Goal: Download file/media

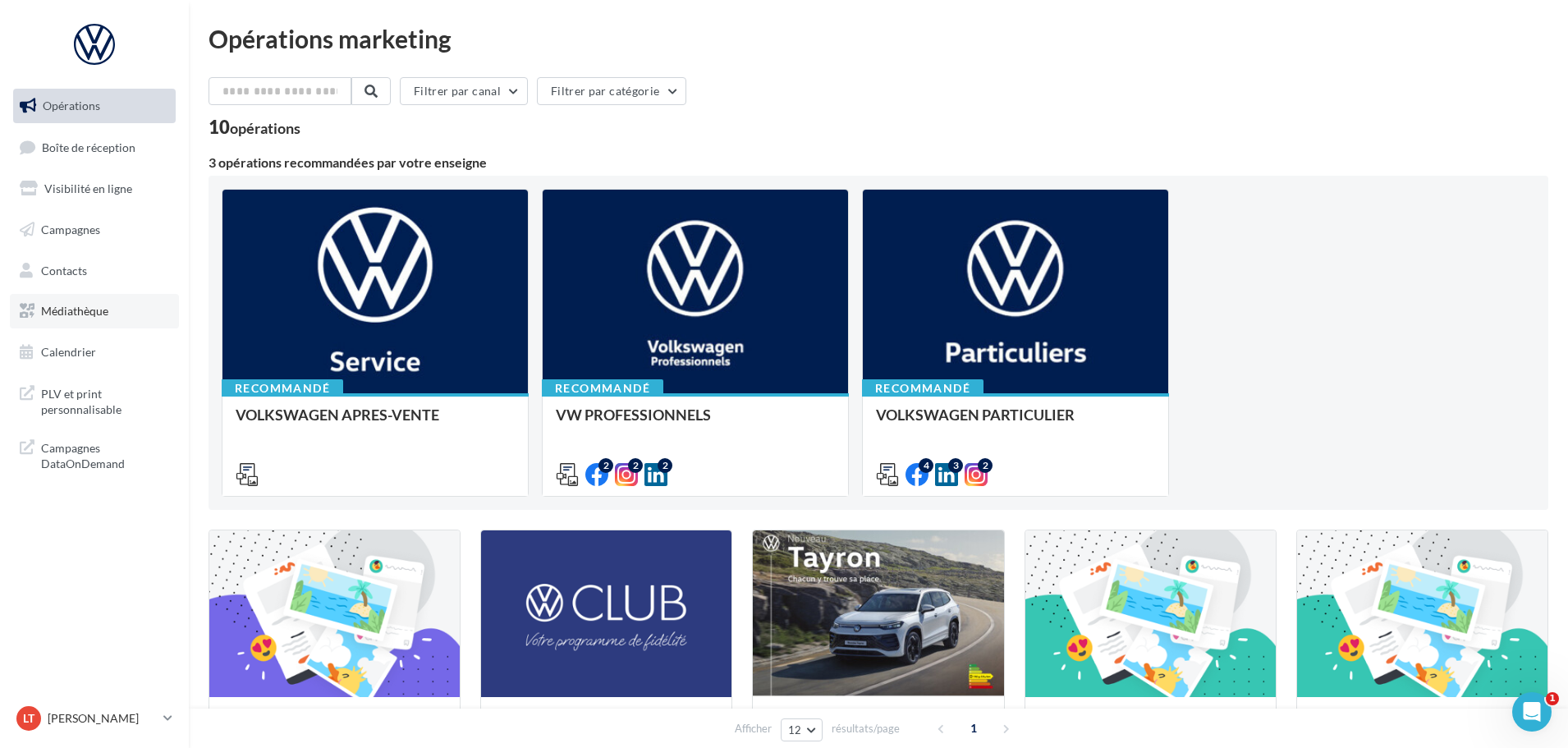
click at [97, 308] on span "Médiathèque" at bounding box center [75, 311] width 68 height 14
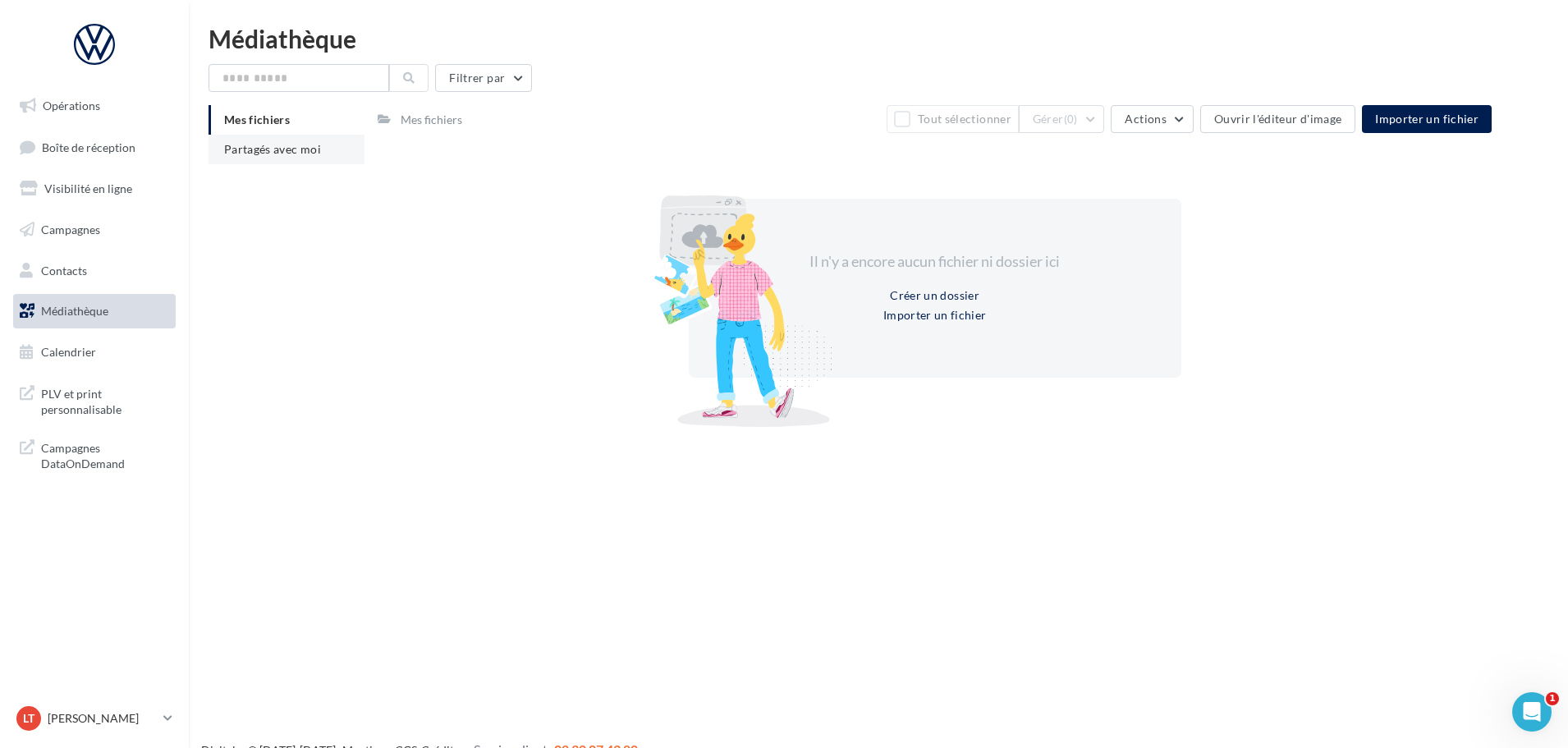
click at [306, 148] on span "Partagés avec moi" at bounding box center [272, 148] width 97 height 14
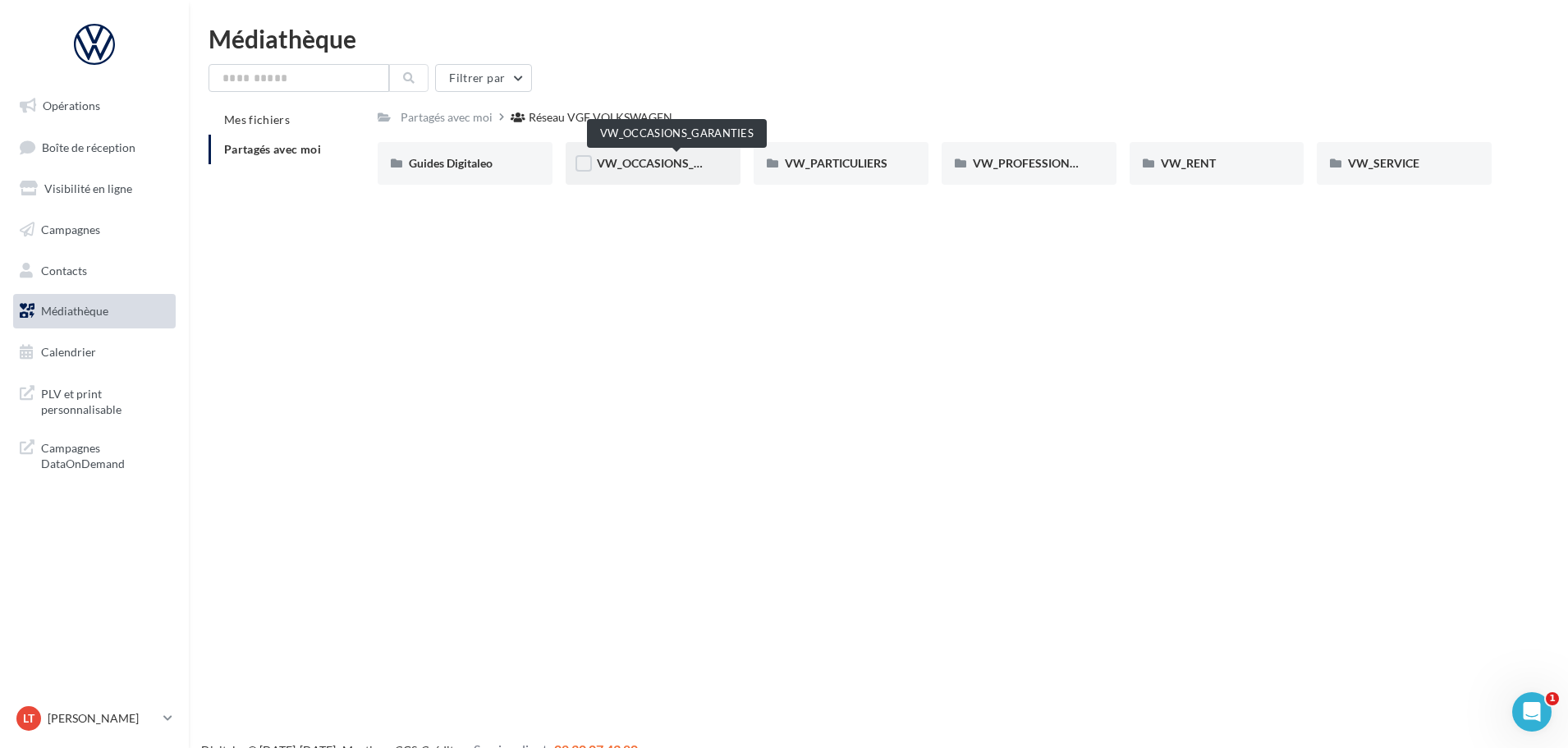
click at [664, 161] on span "VW_OCCASIONS_GARANTIES" at bounding box center [677, 162] width 161 height 14
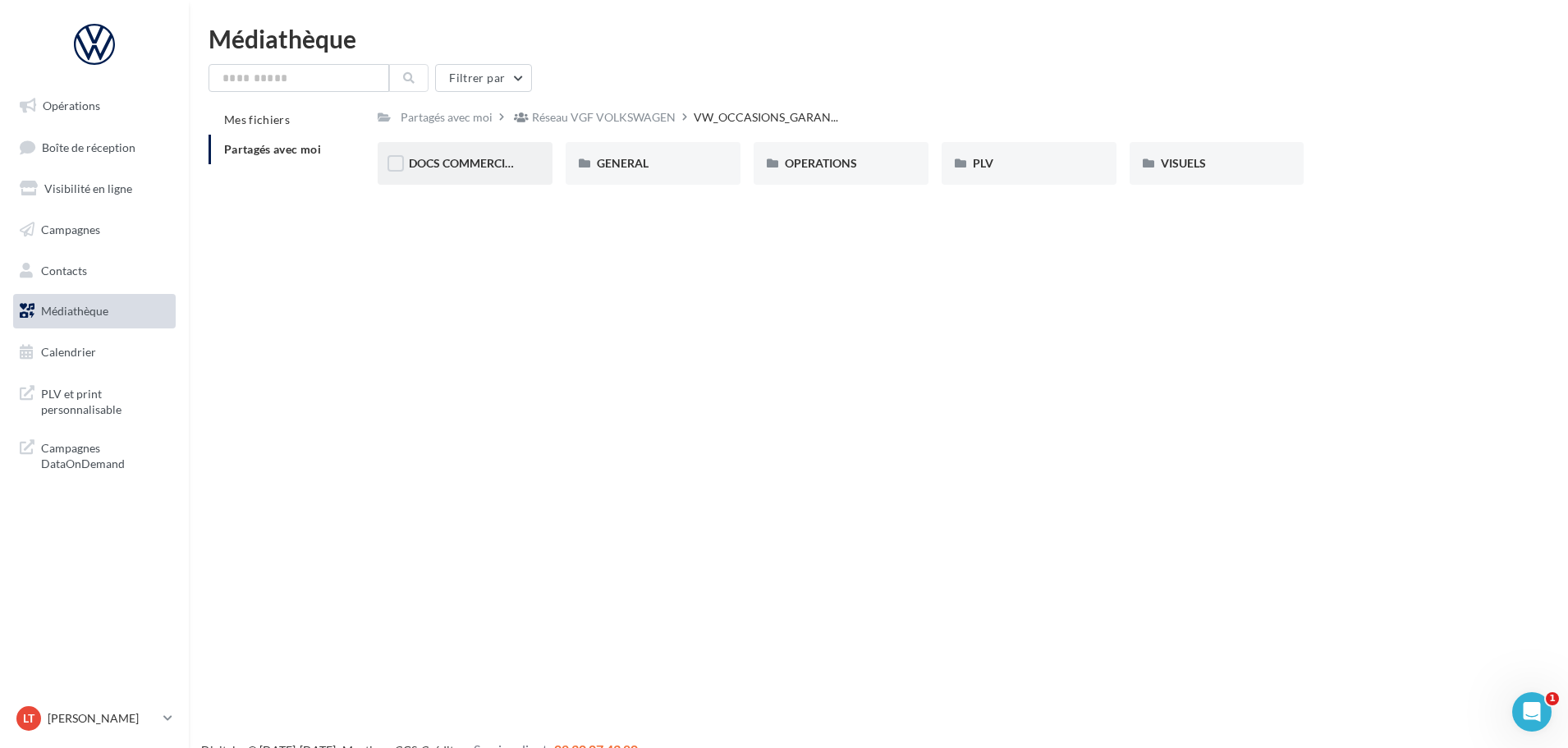
click at [479, 155] on div "DOCS COMMERCIAUX" at bounding box center [465, 162] width 113 height 16
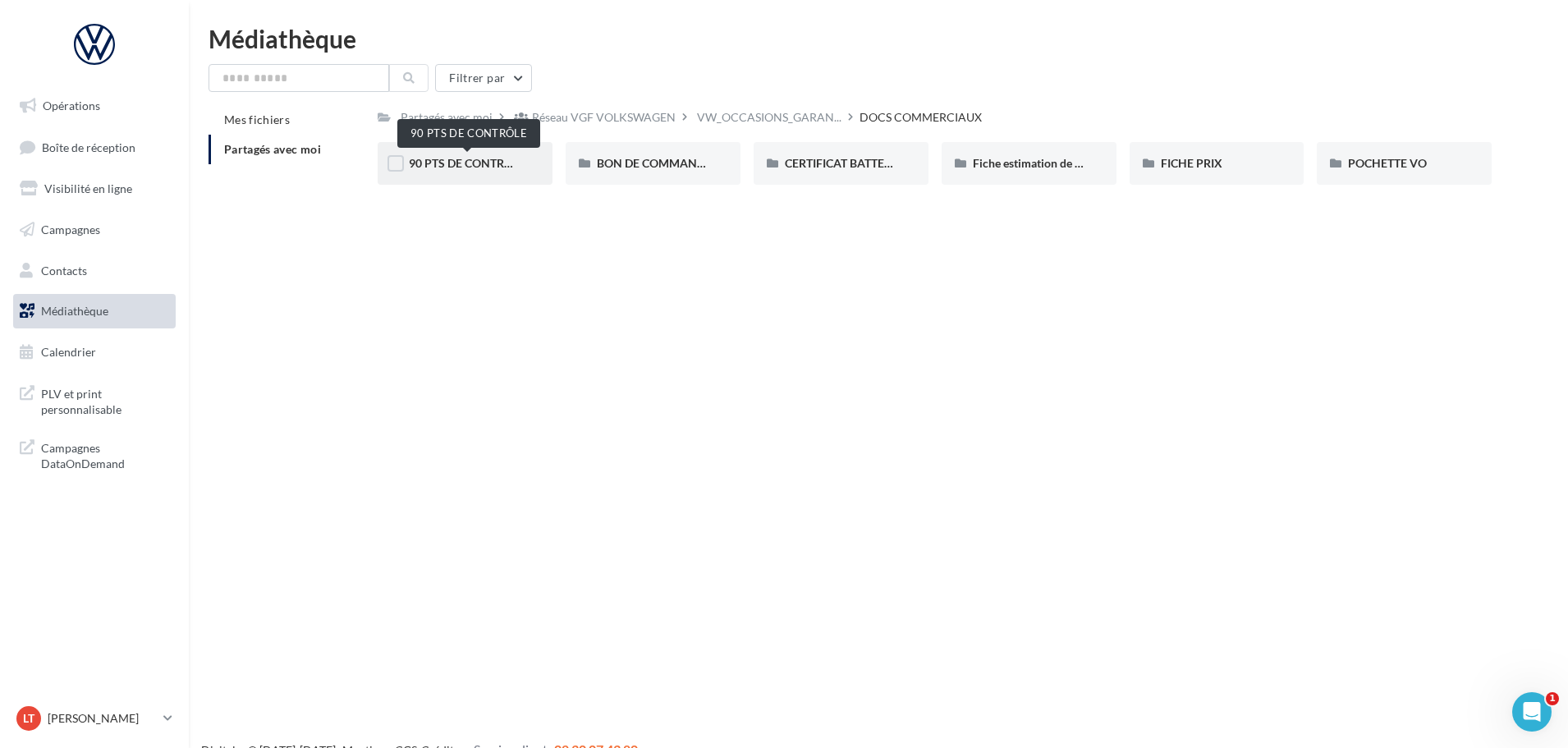
click at [471, 160] on span "90 PTS DE CONTRÔLE" at bounding box center [467, 162] width 116 height 14
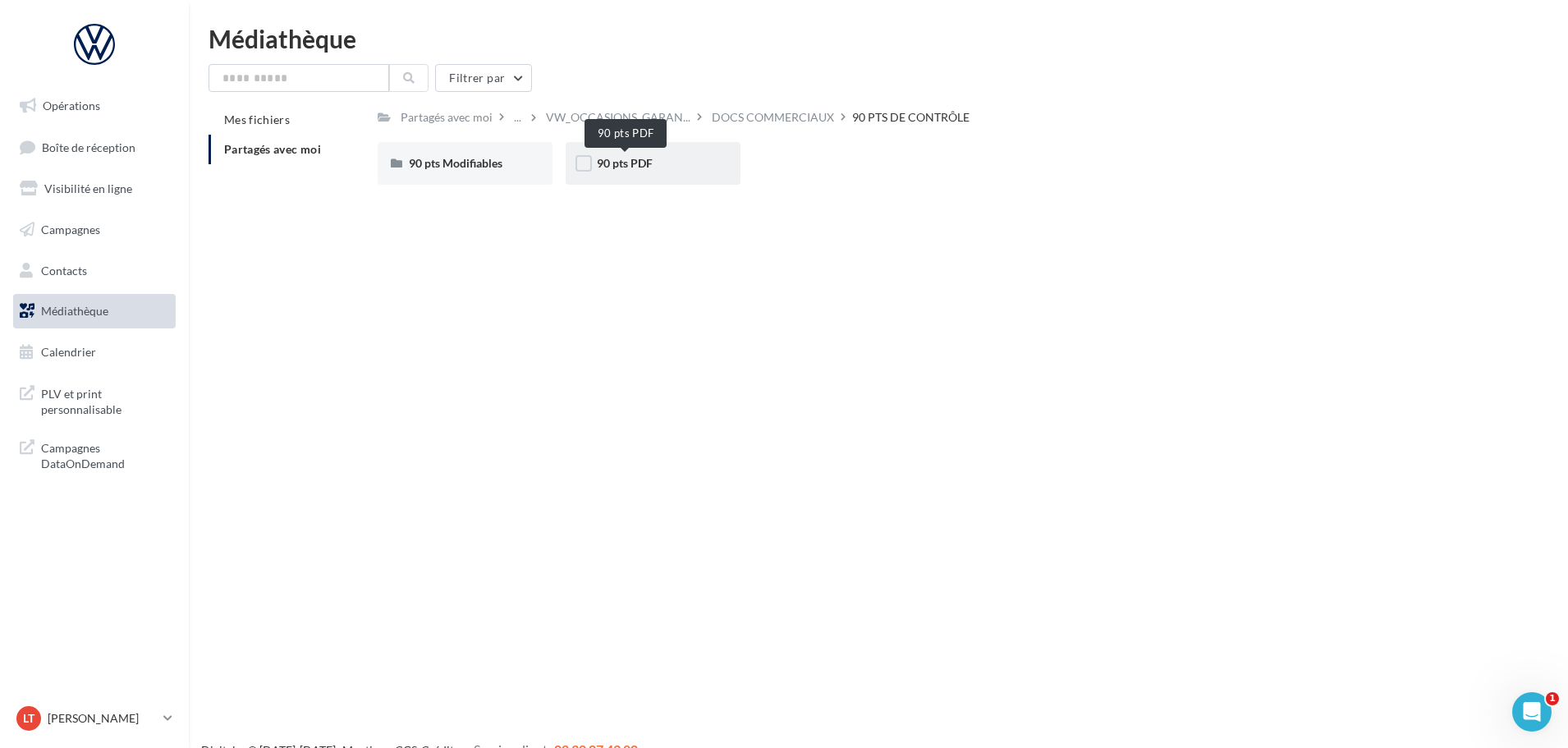
click at [618, 160] on span "90 pts PDF" at bounding box center [624, 162] width 55 height 14
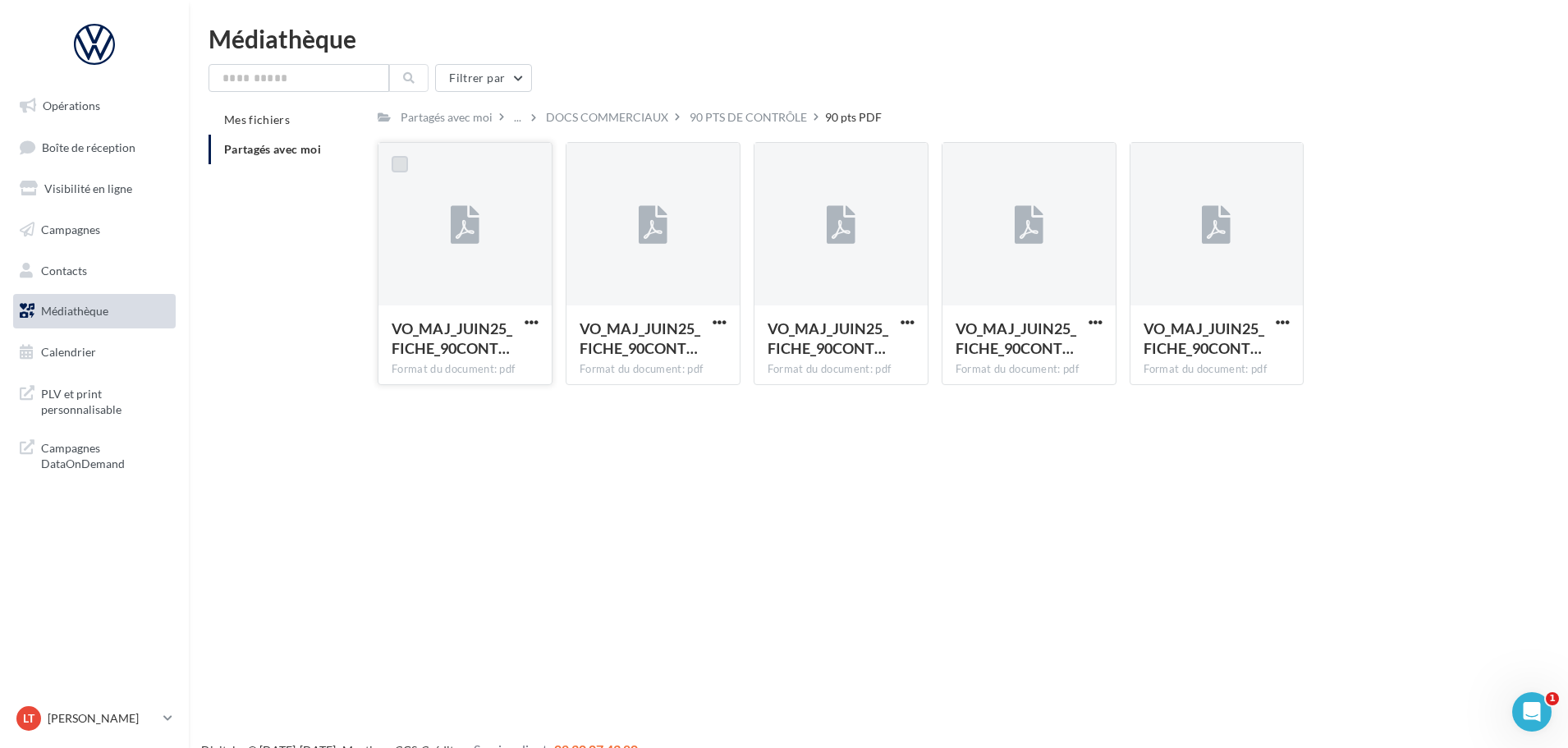
click at [398, 168] on label at bounding box center [399, 163] width 16 height 16
click at [398, 168] on icon at bounding box center [400, 164] width 11 height 11
click at [529, 325] on span "button" at bounding box center [531, 322] width 14 height 14
click at [435, 350] on button "Télécharger" at bounding box center [459, 354] width 164 height 42
click at [722, 321] on span "button" at bounding box center [719, 322] width 14 height 14
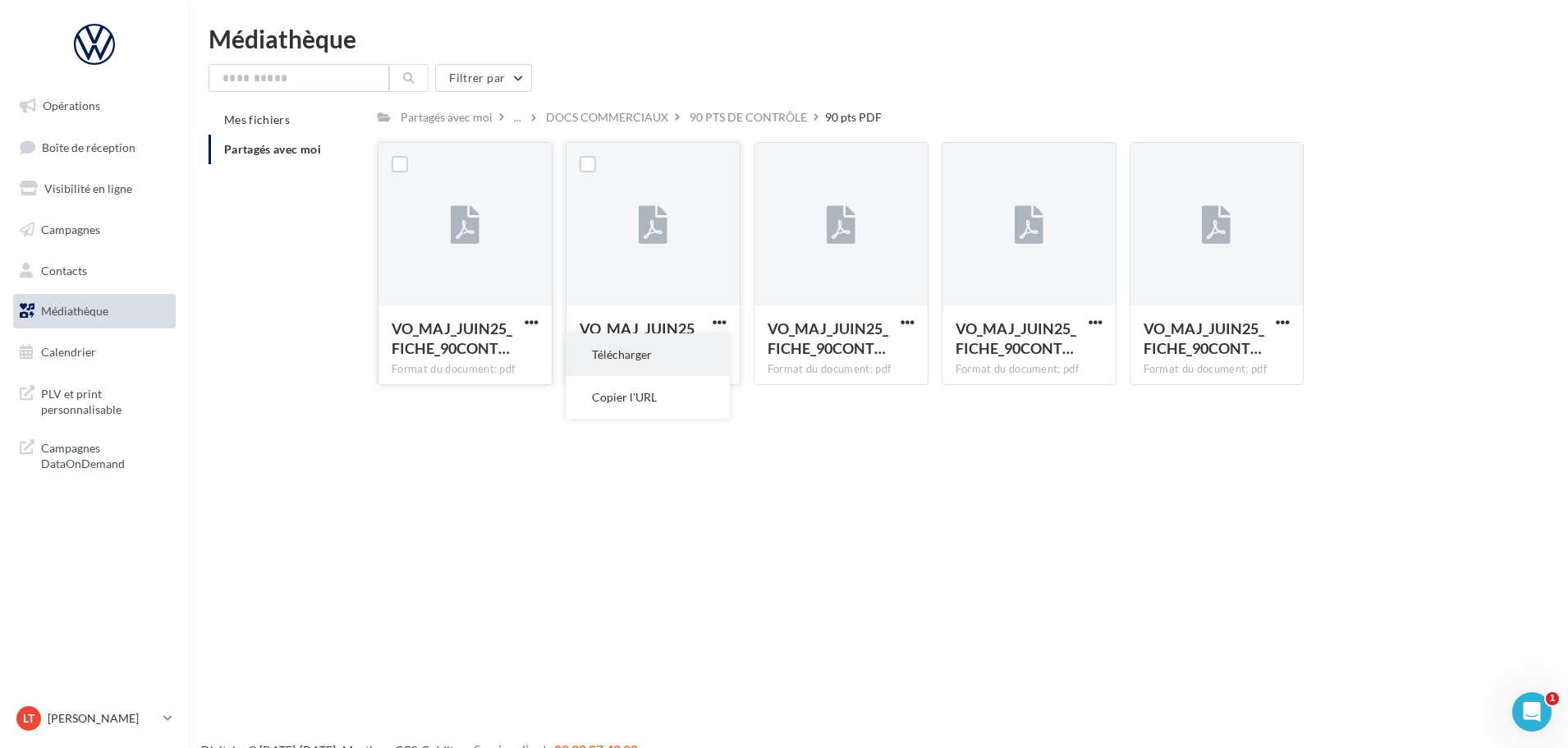
click at [636, 354] on button "Télécharger" at bounding box center [648, 354] width 164 height 42
click at [902, 319] on span "button" at bounding box center [907, 322] width 14 height 14
click at [826, 353] on button "Télécharger" at bounding box center [836, 354] width 164 height 42
click at [1094, 319] on span "button" at bounding box center [1096, 322] width 14 height 14
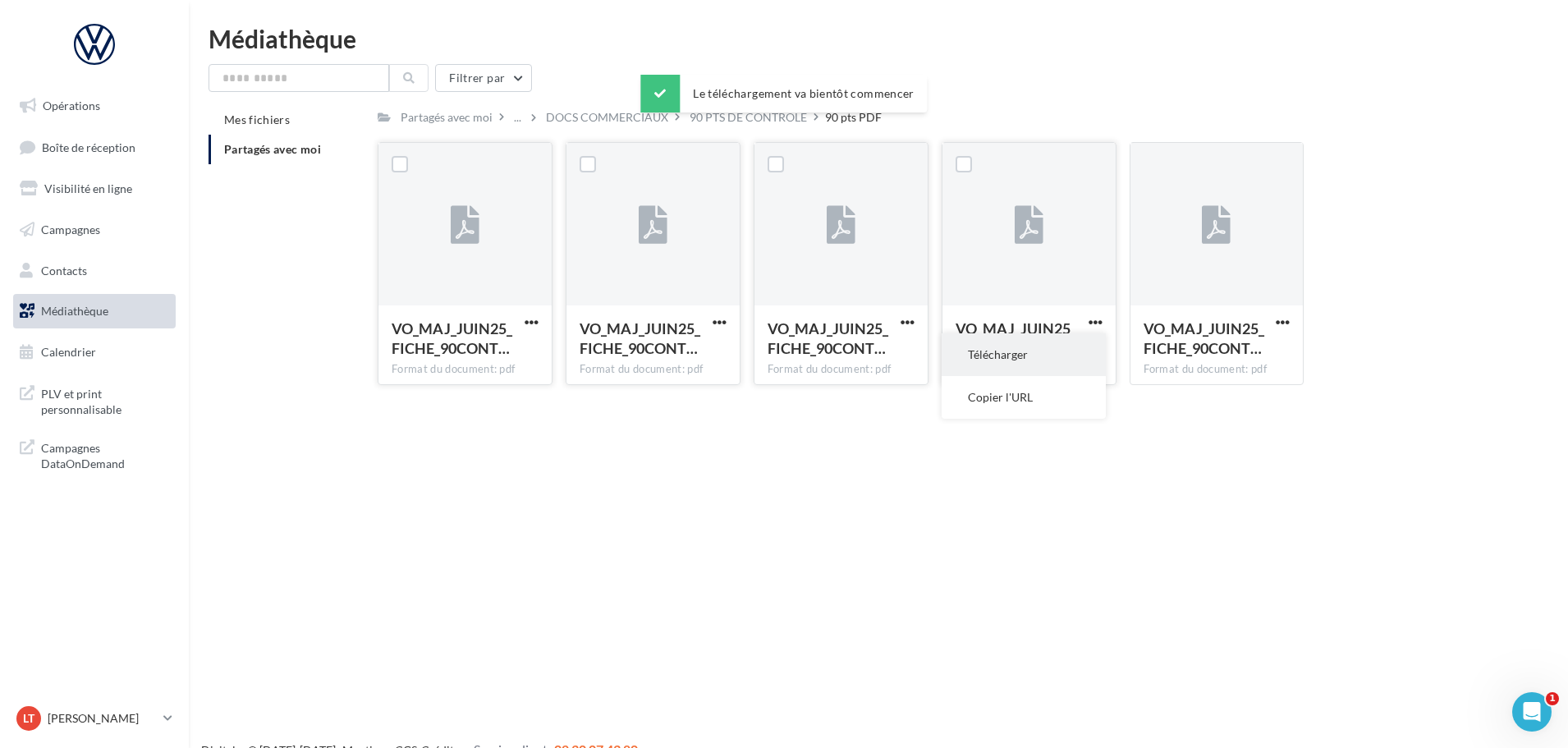
click at [996, 348] on button "Télécharger" at bounding box center [1023, 354] width 164 height 42
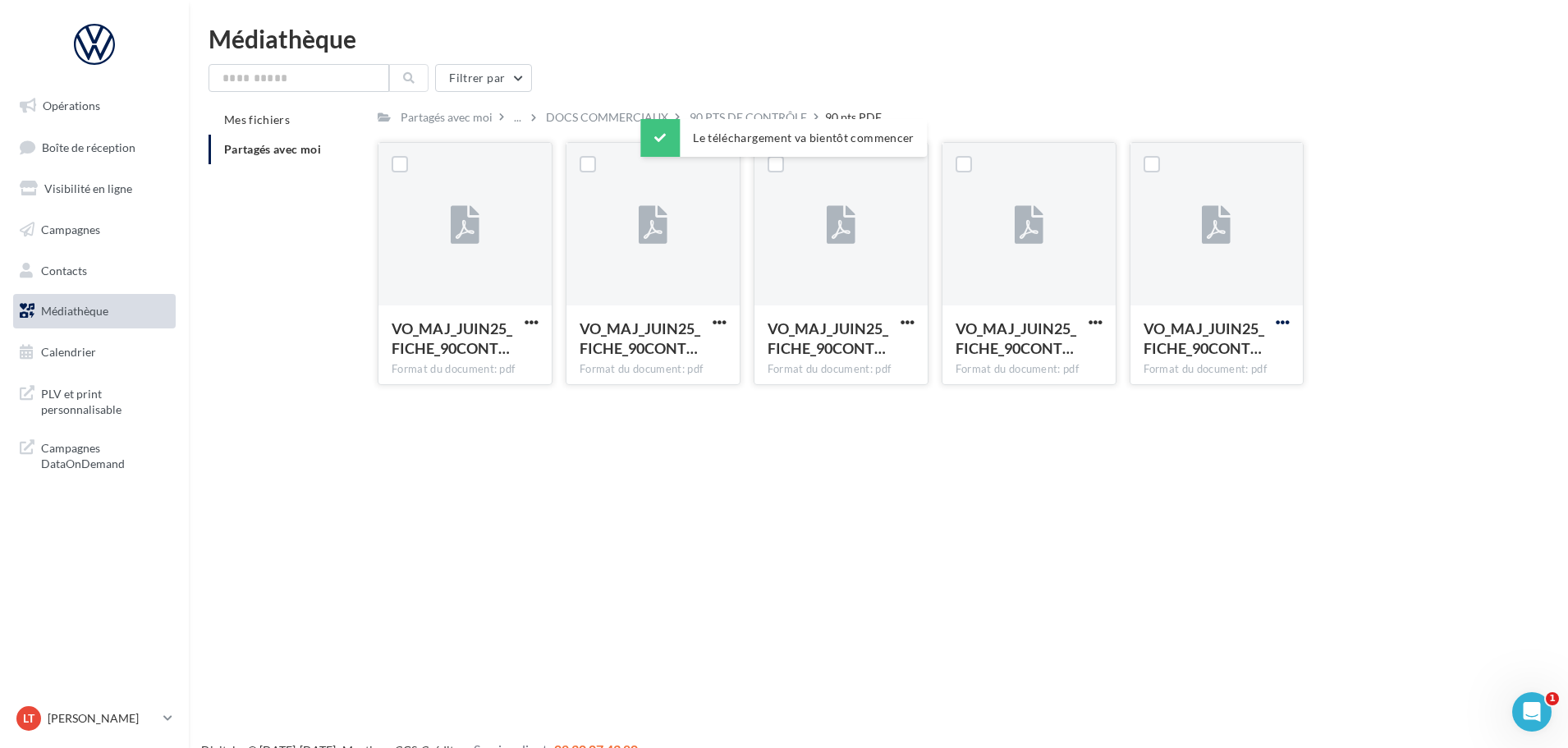
click at [1284, 315] on span "button" at bounding box center [1283, 322] width 14 height 14
click at [1276, 319] on span "button" at bounding box center [1283, 322] width 14 height 14
click at [1276, 320] on span "button" at bounding box center [1283, 322] width 14 height 14
click at [1200, 351] on button "Télécharger" at bounding box center [1210, 354] width 164 height 42
click at [85, 105] on span "Opérations" at bounding box center [70, 105] width 57 height 14
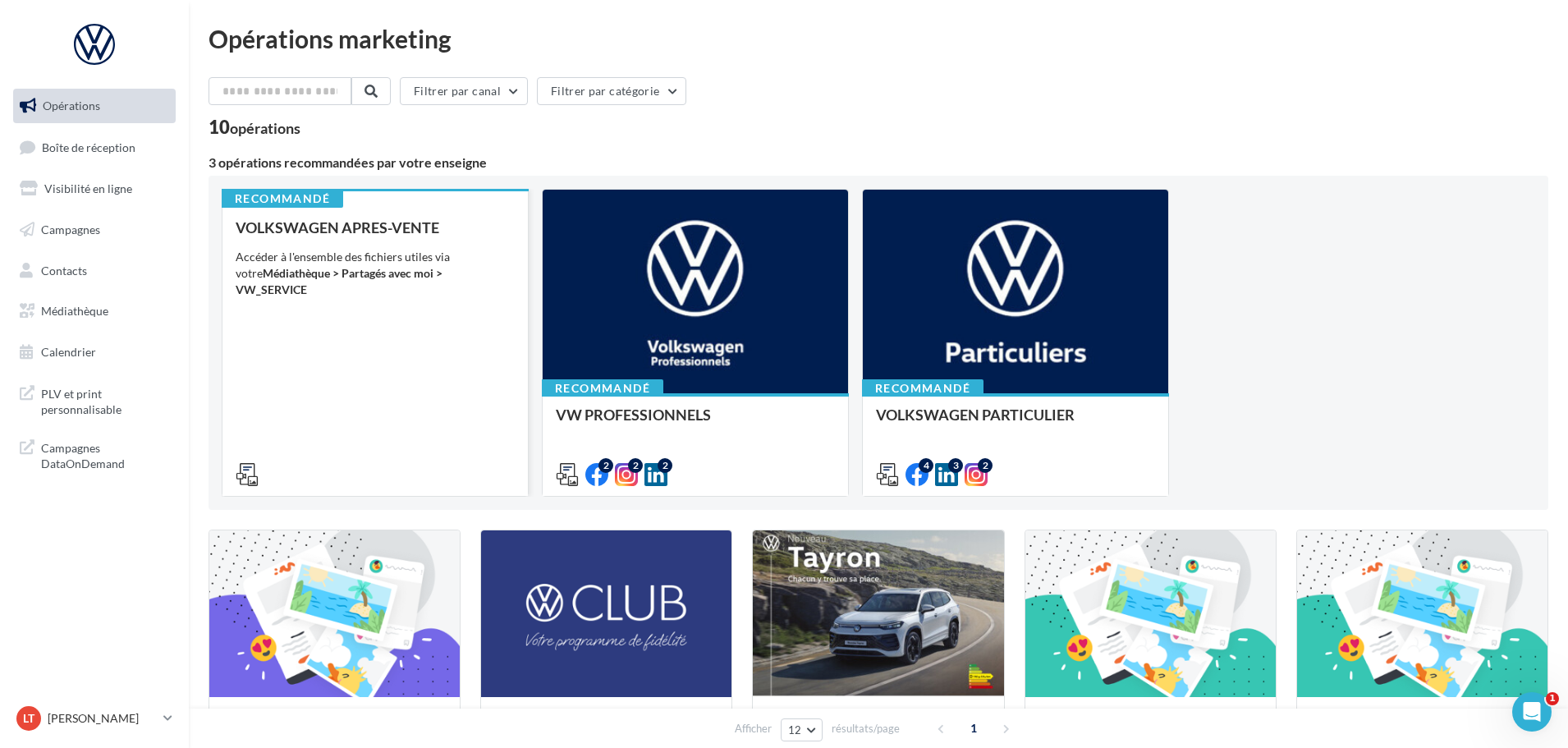
click at [487, 374] on div "VOLKSWAGEN APRES-VENTE Accéder à l'ensemble des fichiers utiles via votre Média…" at bounding box center [375, 349] width 279 height 262
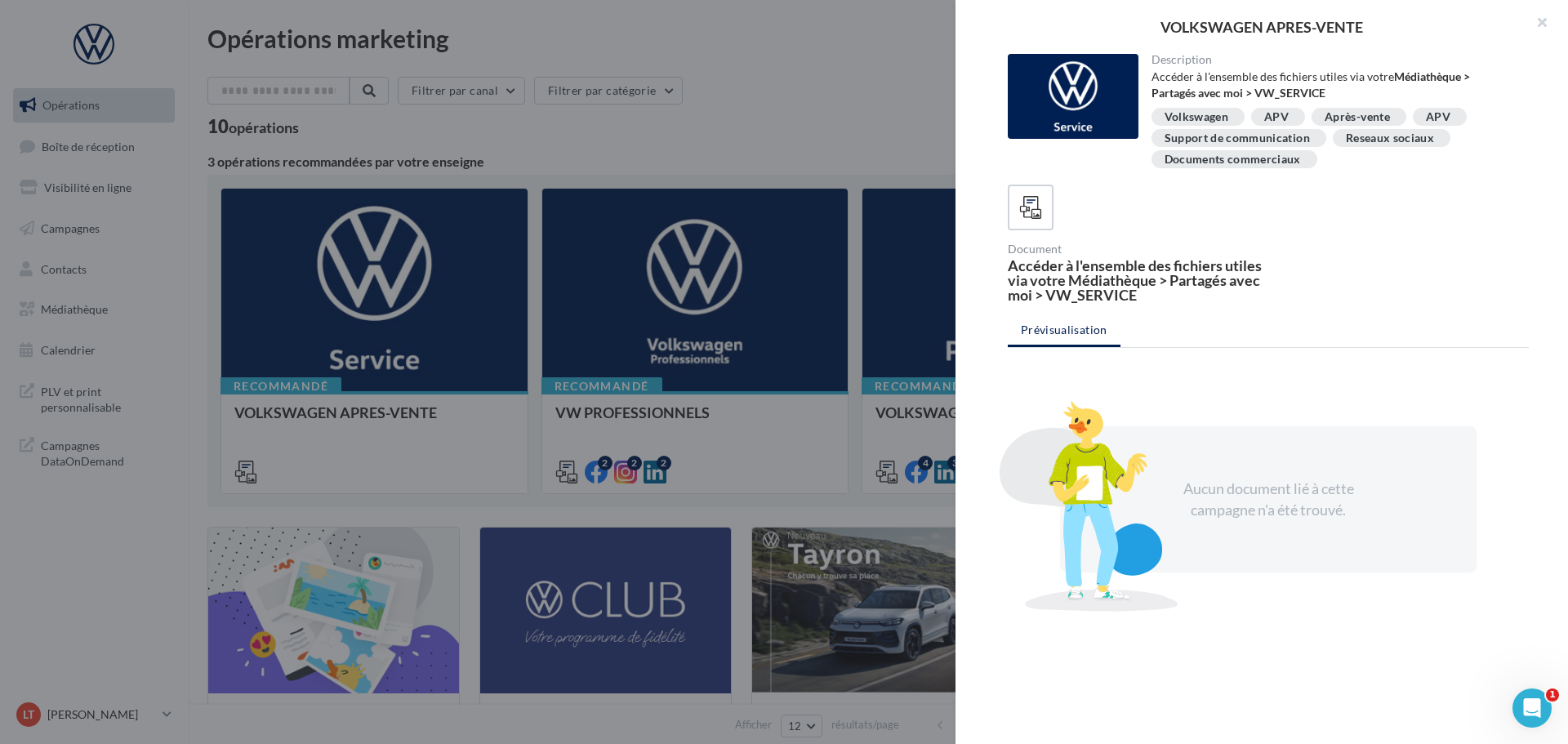
click at [1073, 329] on ul "Prévisualisation" at bounding box center [1268, 331] width 521 height 33
click at [1026, 199] on icon at bounding box center [1030, 207] width 23 height 23
click at [1035, 213] on icon at bounding box center [1030, 207] width 23 height 23
click at [1035, 212] on icon at bounding box center [1030, 207] width 23 height 23
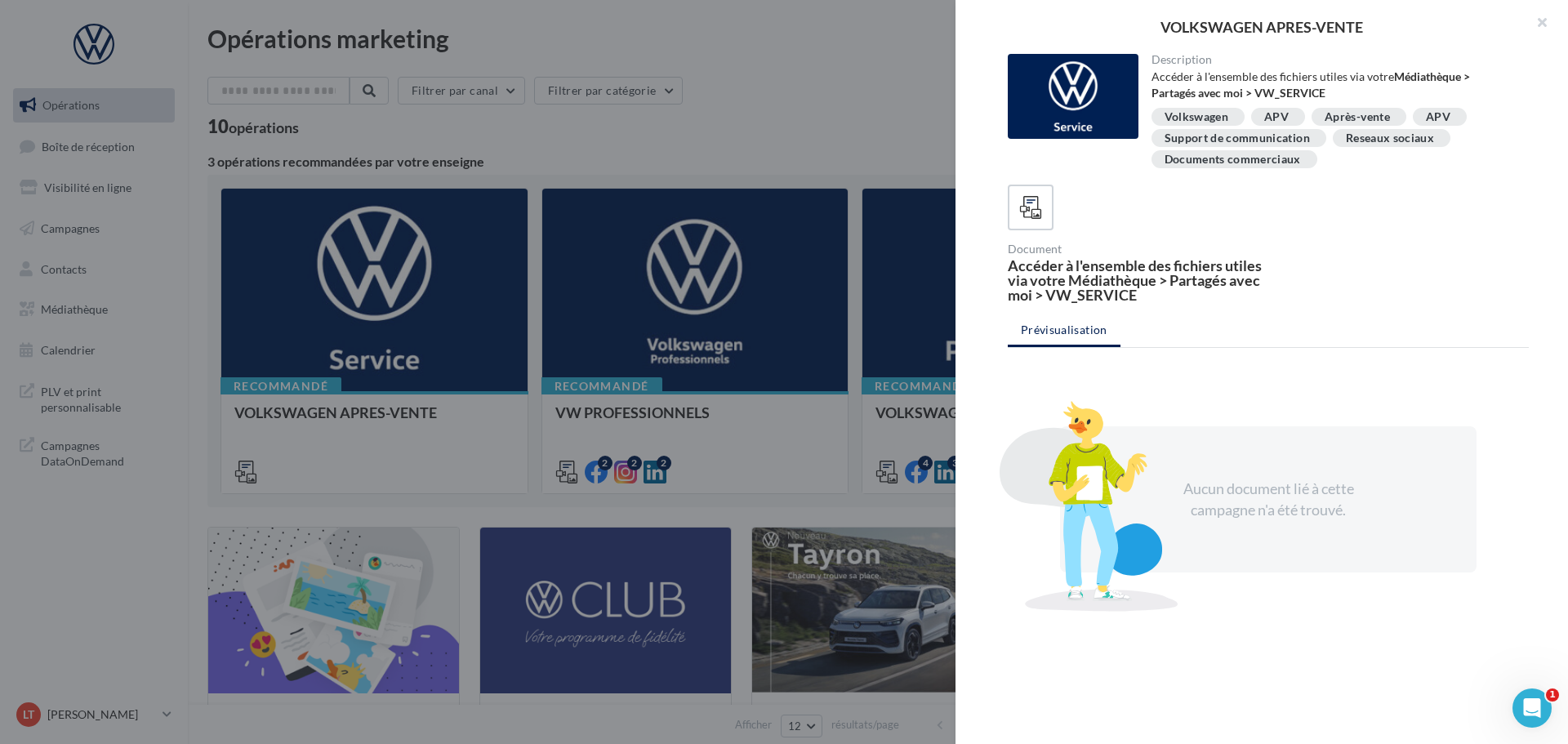
click at [777, 161] on div at bounding box center [784, 372] width 1568 height 744
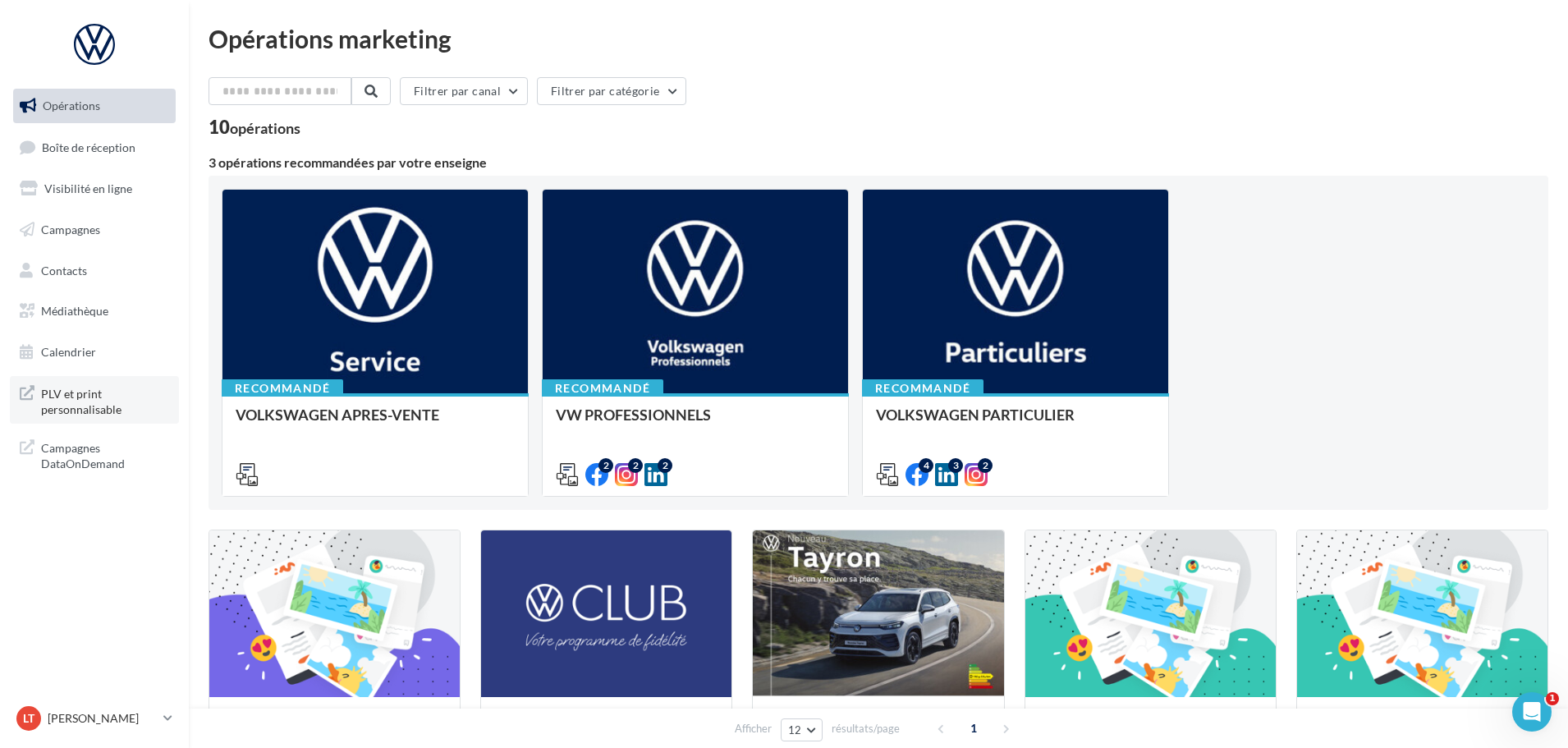
click at [94, 396] on span "PLV et print personnalisable" at bounding box center [105, 401] width 128 height 36
